Goal: Transaction & Acquisition: Obtain resource

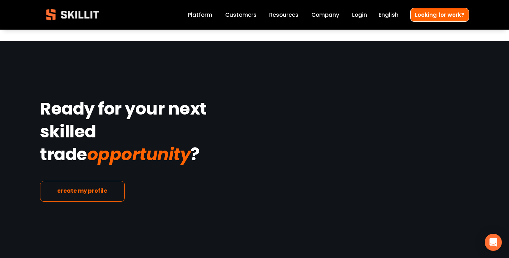
scroll to position [1243, 0]
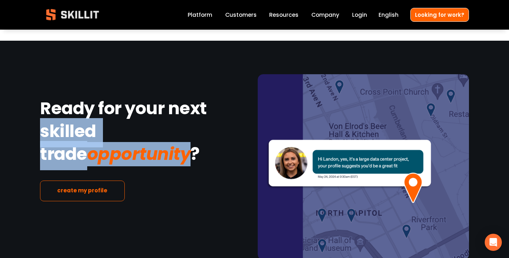
drag, startPoint x: 145, startPoint y: 157, endPoint x: 38, endPoint y: 134, distance: 109.2
click at [38, 134] on div "Ready for your next skilled trade opportunity ? create my profile" at bounding box center [254, 167] width 509 height 186
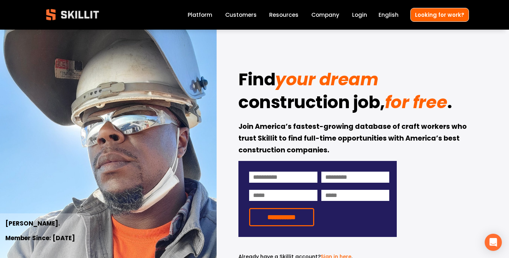
scroll to position [0, 0]
click at [203, 11] on link "Platform" at bounding box center [199, 15] width 25 height 10
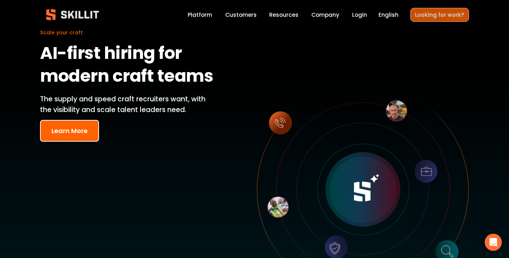
click at [429, 15] on link "Looking for work?" at bounding box center [439, 15] width 59 height 14
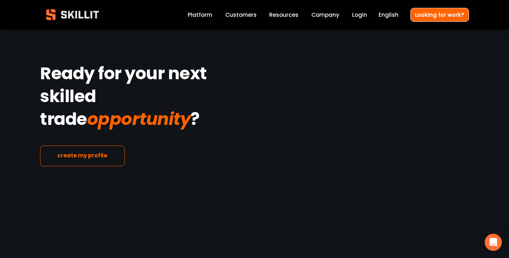
scroll to position [1278, 0]
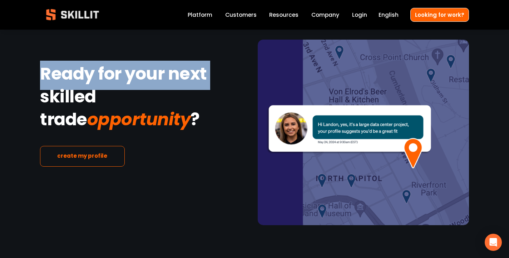
drag, startPoint x: 214, startPoint y: 73, endPoint x: 28, endPoint y: 73, distance: 185.7
click at [28, 73] on div "Ready for your next skilled trade opportunity ? create my profile" at bounding box center [254, 133] width 509 height 186
copy strong "Ready for your next"
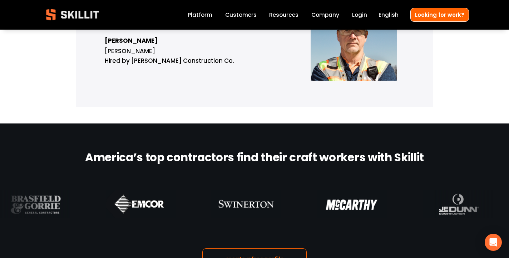
scroll to position [586, 0]
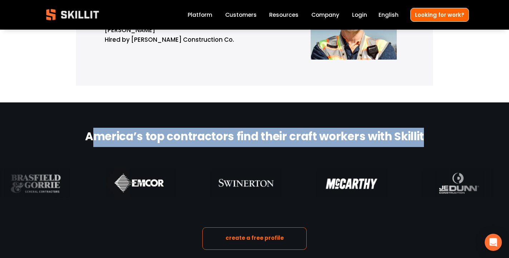
drag, startPoint x: 90, startPoint y: 134, endPoint x: 427, endPoint y: 135, distance: 337.1
click at [427, 135] on h2 "America’s top contractors find their craft workers with Skillit" at bounding box center [254, 137] width 429 height 16
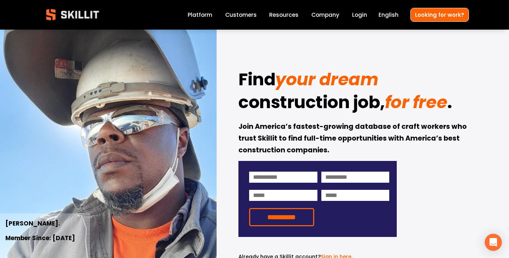
scroll to position [0, 0]
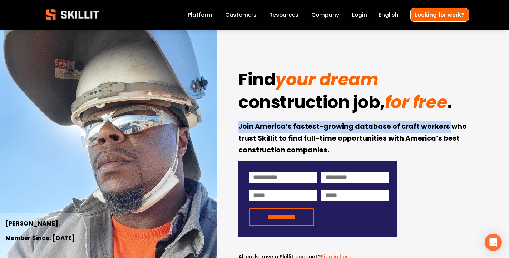
drag, startPoint x: 235, startPoint y: 125, endPoint x: 446, endPoint y: 125, distance: 211.4
click at [446, 125] on div "**********" at bounding box center [254, 159] width 509 height 259
copy strong "Join America’s fastest-growing database of craft workers"
drag, startPoint x: 300, startPoint y: 137, endPoint x: 361, endPoint y: 154, distance: 63.6
click at [361, 154] on p "Join America’s fastest-growing database of craft workers who trust Skillit to f…" at bounding box center [353, 138] width 230 height 35
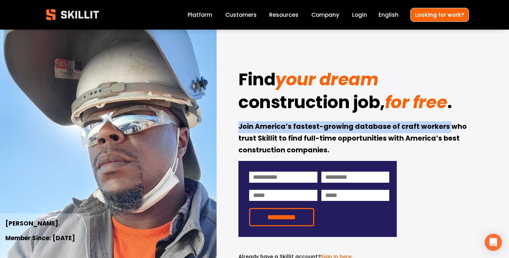
copy strong "full-time opportunities with America’s best construction companies."
